Goal: Transaction & Acquisition: Purchase product/service

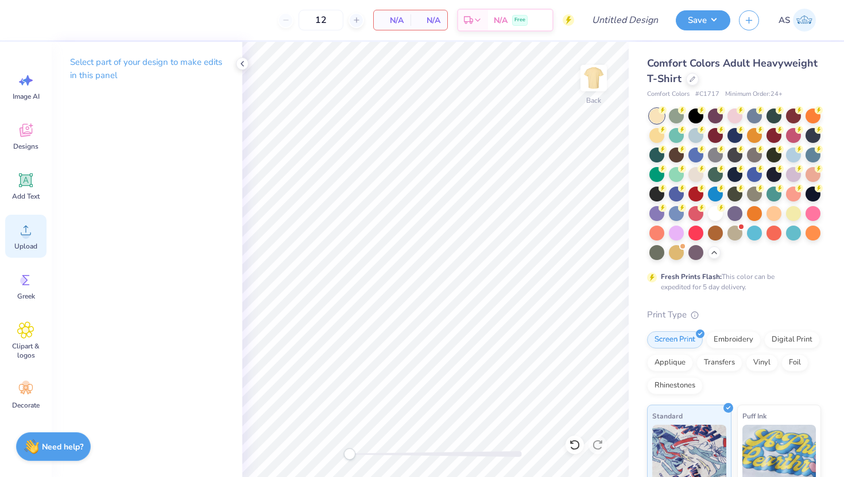
click at [26, 239] on div "Upload" at bounding box center [25, 236] width 41 height 43
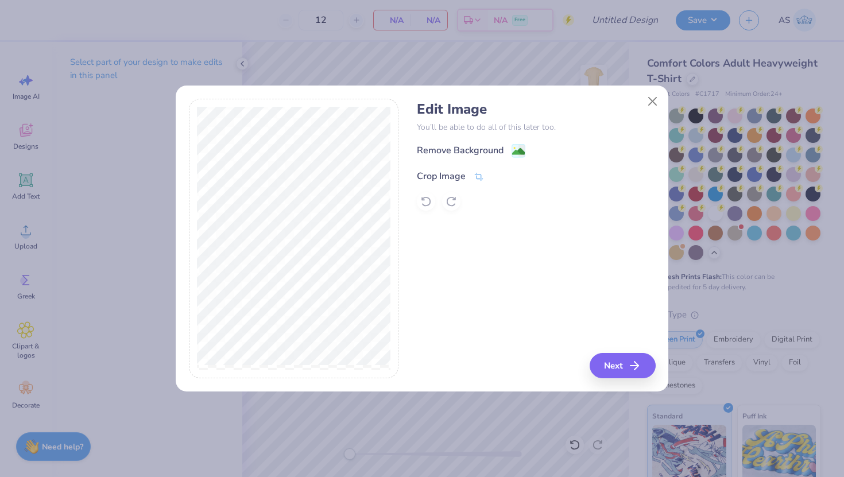
click at [447, 172] on div "Crop Image" at bounding box center [441, 176] width 49 height 14
click at [498, 180] on button at bounding box center [498, 175] width 12 height 12
click at [495, 150] on div "Remove Background" at bounding box center [460, 152] width 87 height 14
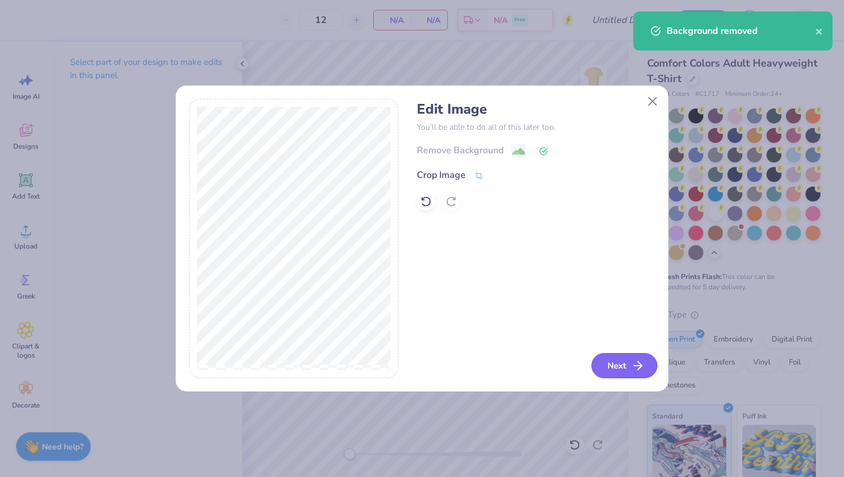
click at [621, 361] on button "Next" at bounding box center [624, 365] width 66 height 25
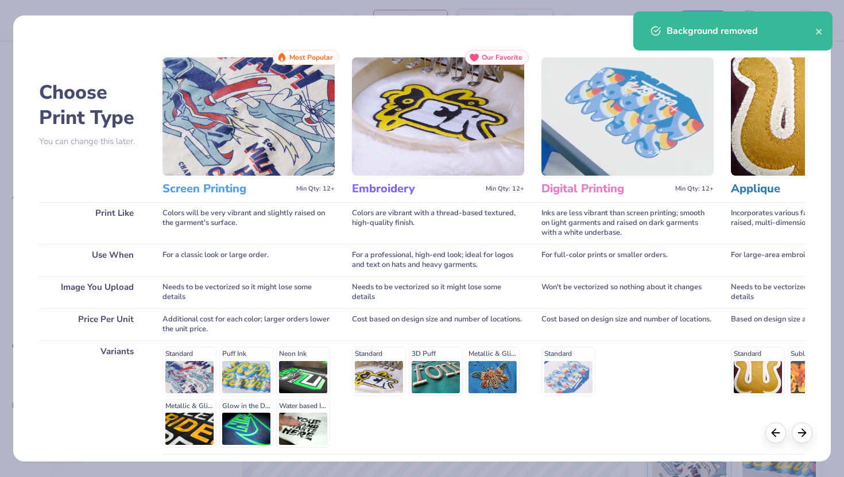
scroll to position [95, 0]
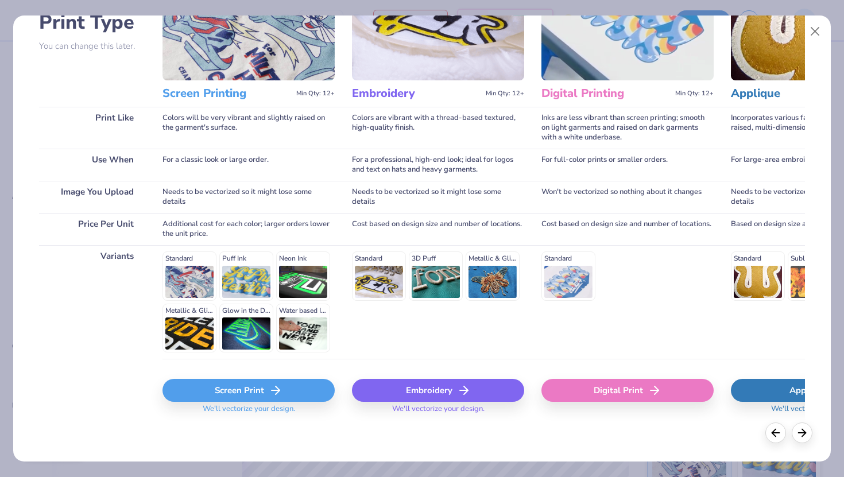
click at [255, 393] on div "Screen Print" at bounding box center [249, 390] width 172 height 23
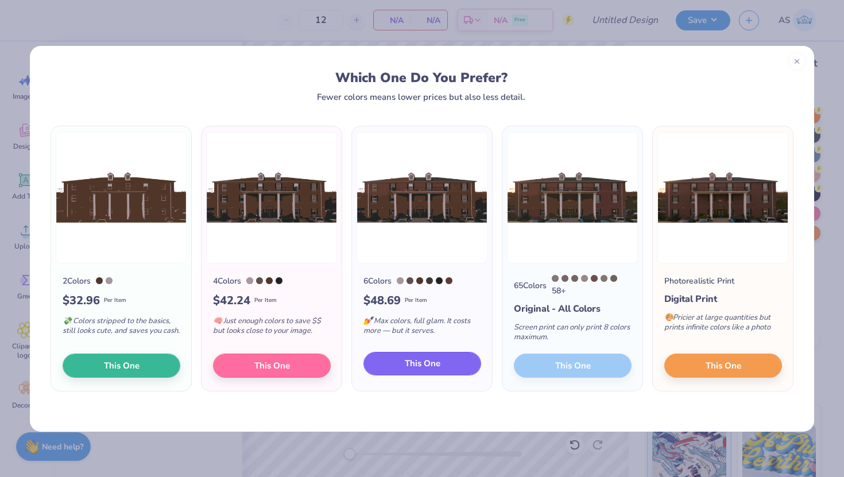
click at [421, 370] on span "This One" at bounding box center [423, 363] width 36 height 13
